Goal: Information Seeking & Learning: Learn about a topic

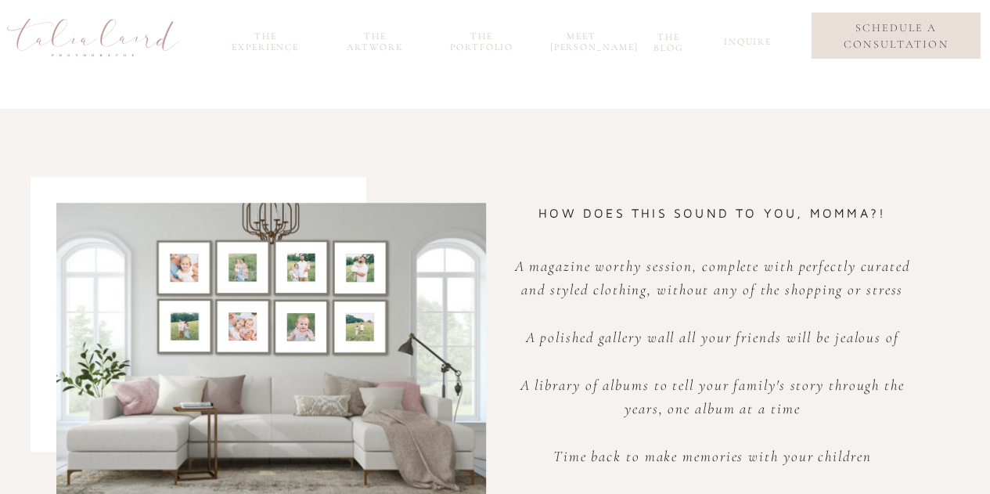
scroll to position [760, 0]
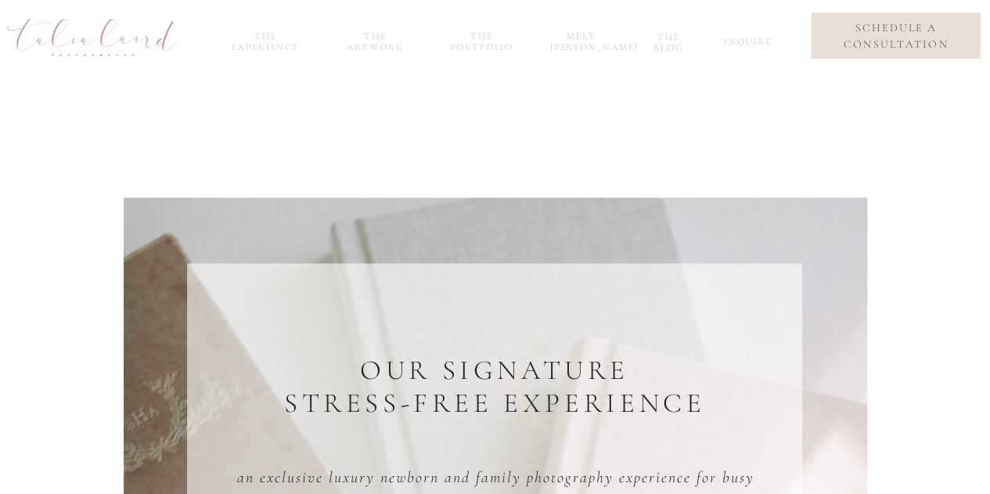
scroll to position [1542, 0]
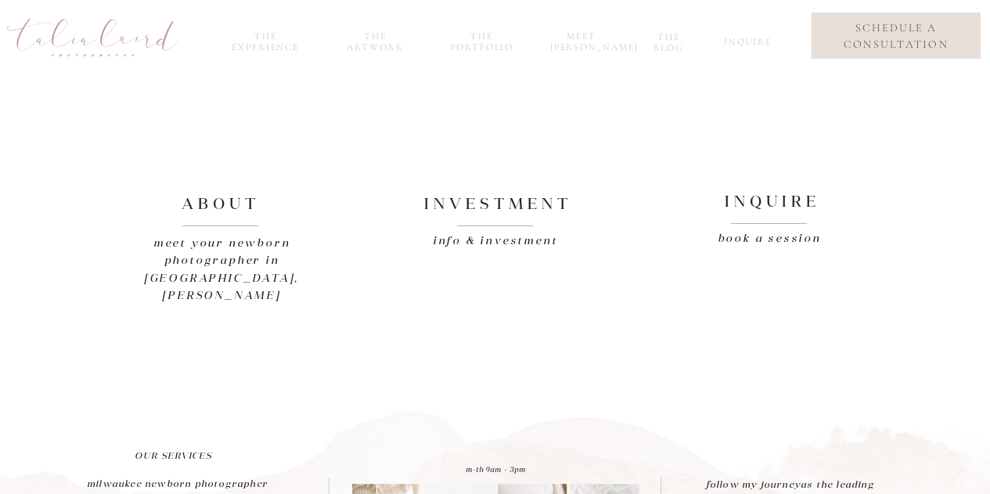
scroll to position [8707, 0]
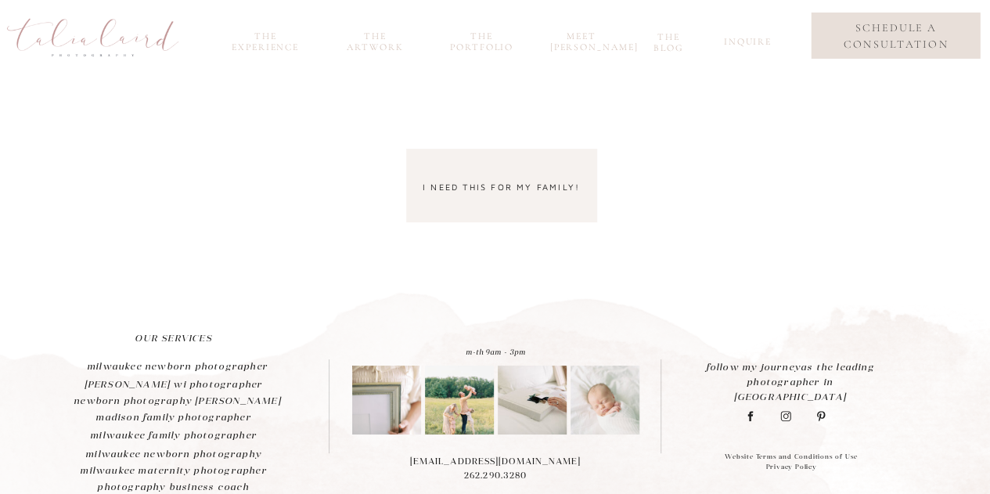
scroll to position [4276, 0]
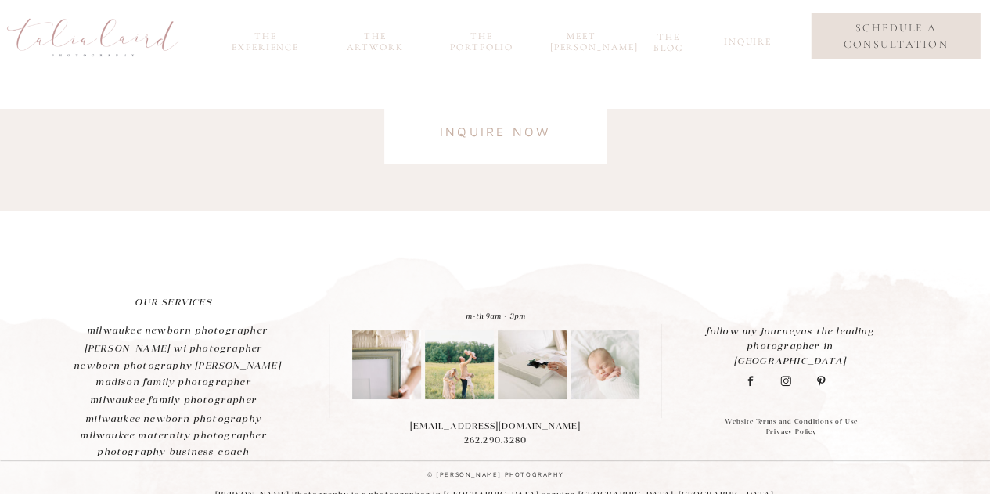
scroll to position [4112, 0]
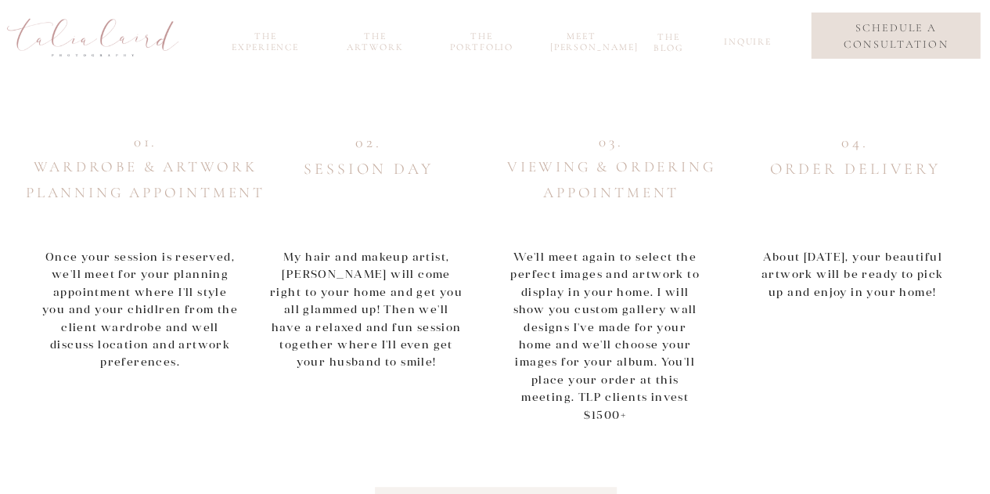
scroll to position [868, 0]
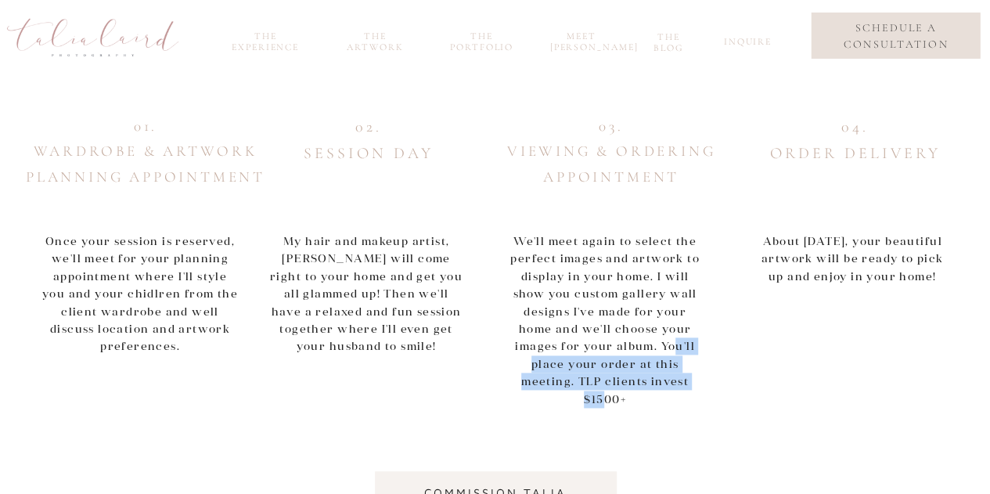
drag, startPoint x: 634, startPoint y: 341, endPoint x: 641, endPoint y: 387, distance: 46.7
click at [641, 329] on p "We'll meet again to select the perfect images and artwork to display in your ho…" at bounding box center [605, 280] width 198 height 96
